Goal: Find specific page/section: Find specific page/section

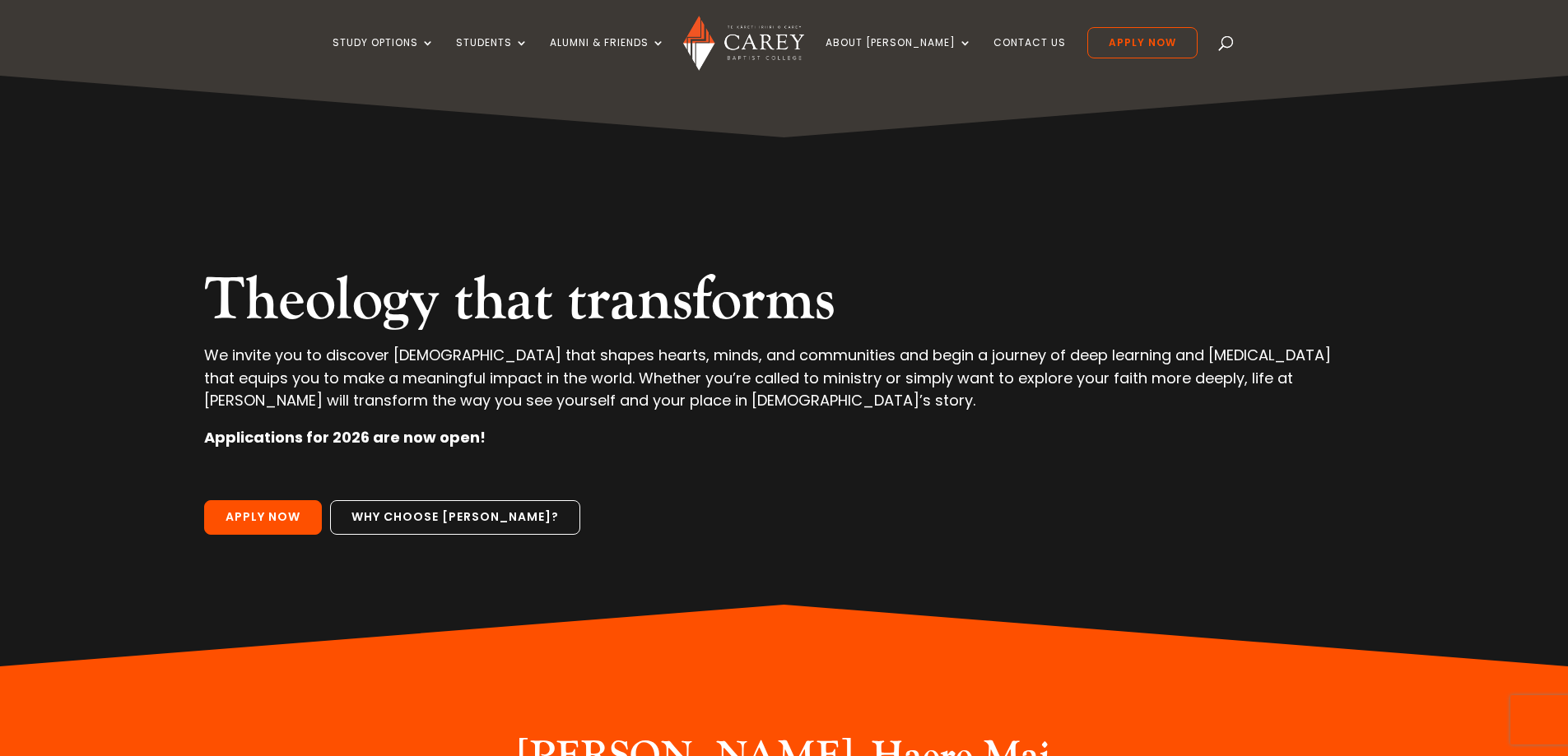
click at [1171, 509] on p "Apply Now Why choose [PERSON_NAME]?" at bounding box center [783, 522] width 1159 height 43
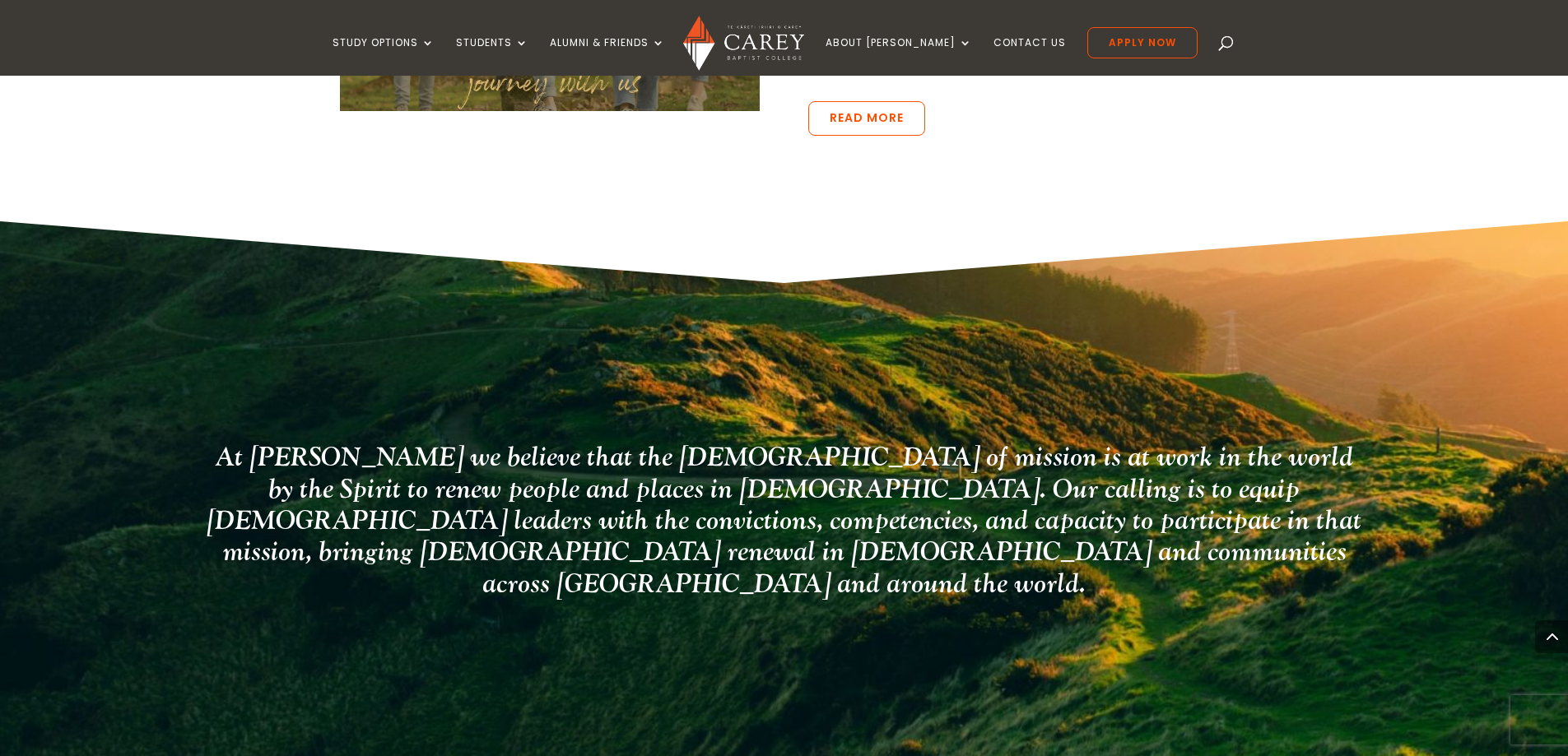
scroll to position [4116, 0]
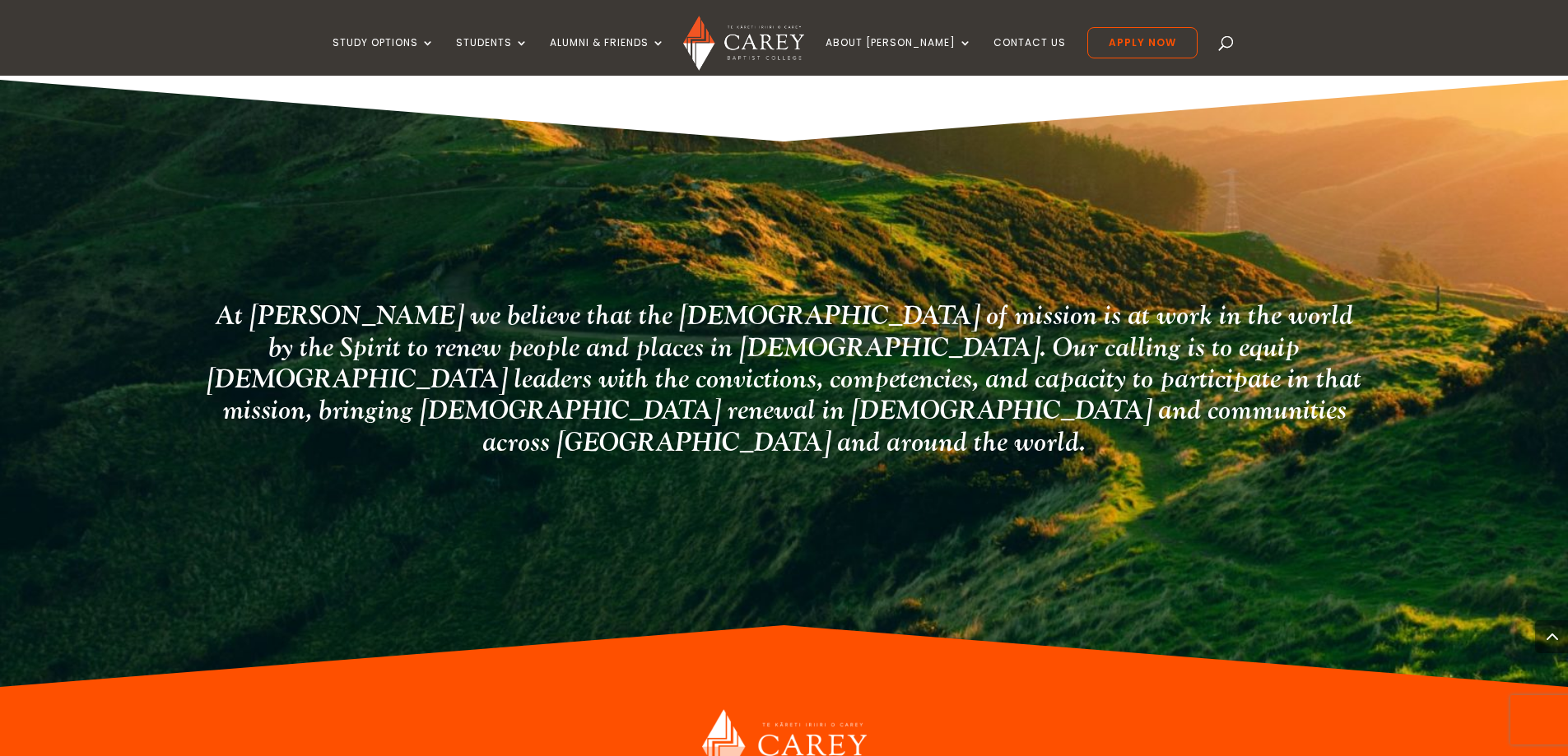
click at [1203, 42] on div "Study Options Certificate in [DEMOGRAPHIC_DATA] Leadership (Micro-credential) I…" at bounding box center [783, 38] width 1517 height 76
click at [1227, 46] on span at bounding box center [1227, 46] width 0 height 0
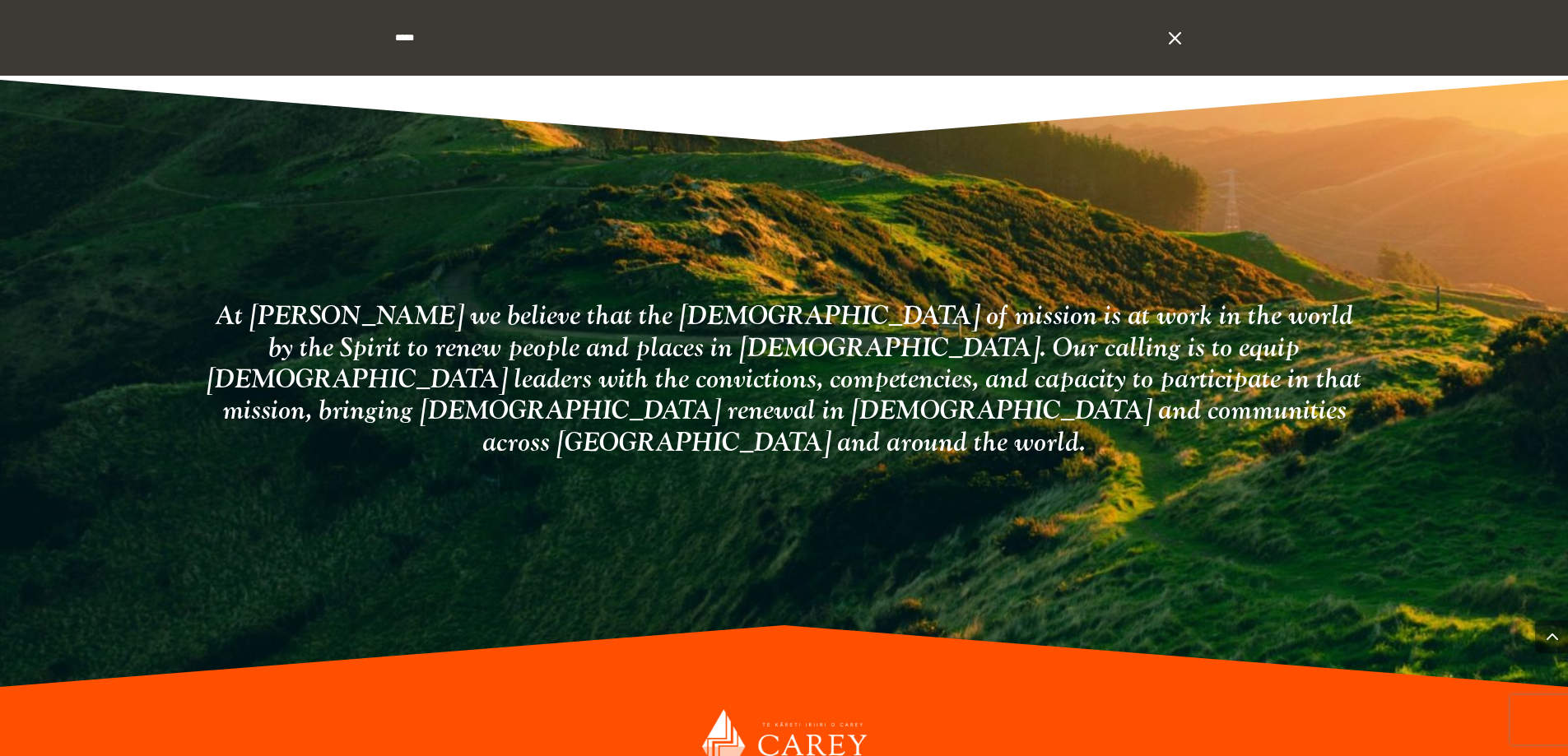
type input "*****"
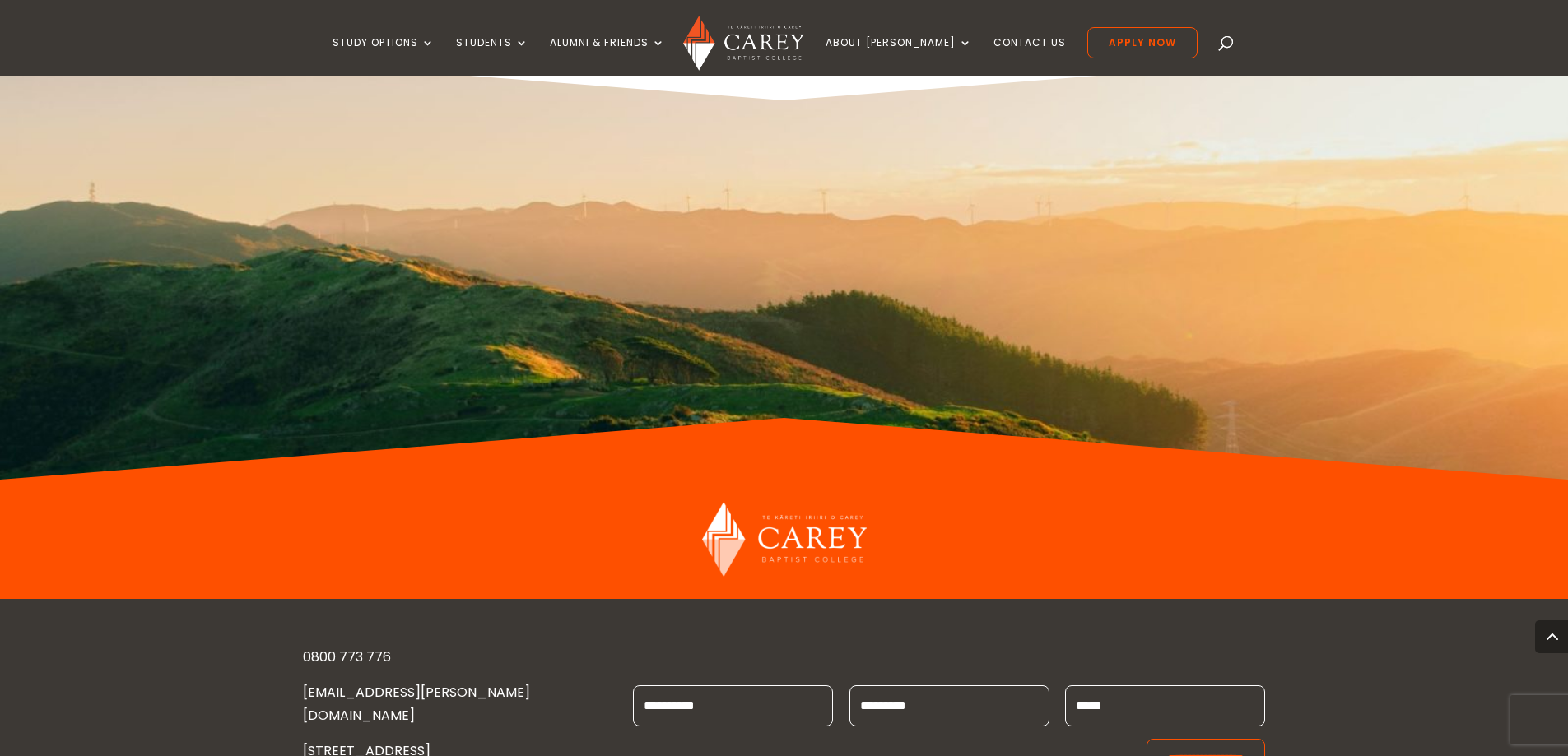
scroll to position [996, 0]
